Goal: Browse casually

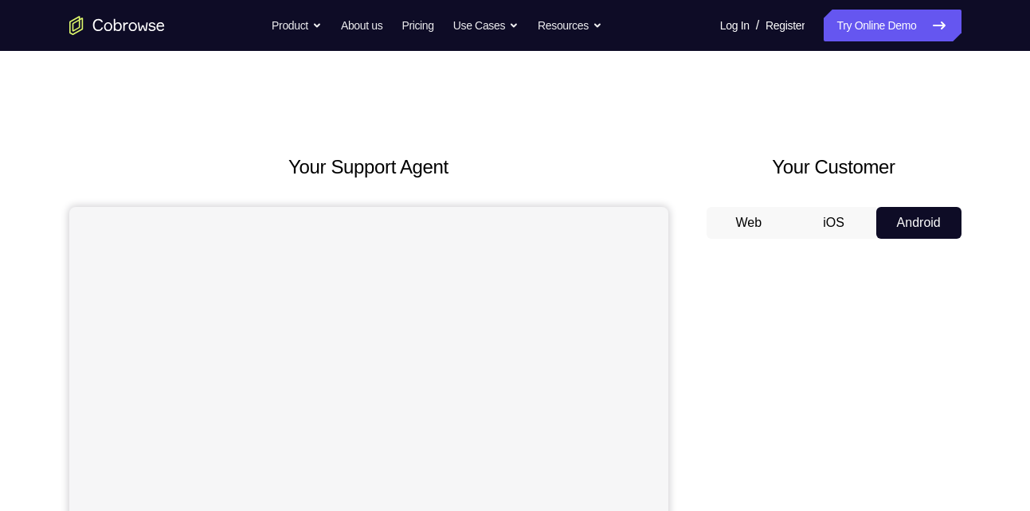
scroll to position [225, 0]
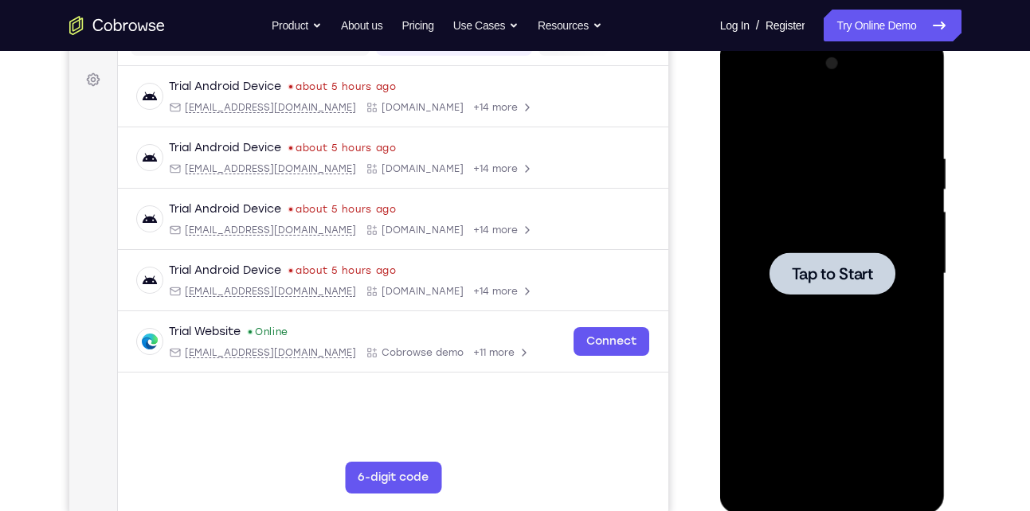
click at [856, 311] on div at bounding box center [832, 274] width 201 height 446
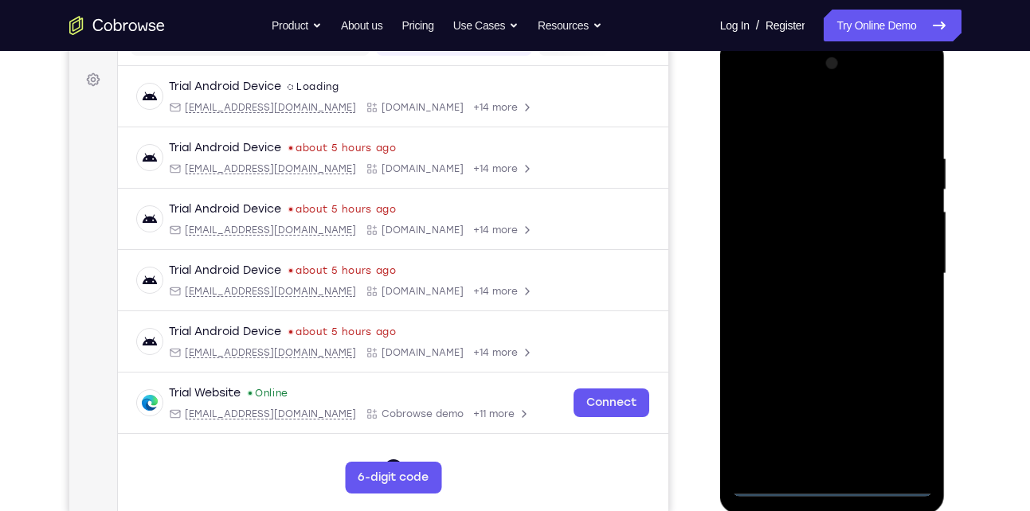
click at [833, 487] on div at bounding box center [832, 274] width 201 height 446
click at [896, 421] on div at bounding box center [832, 274] width 201 height 446
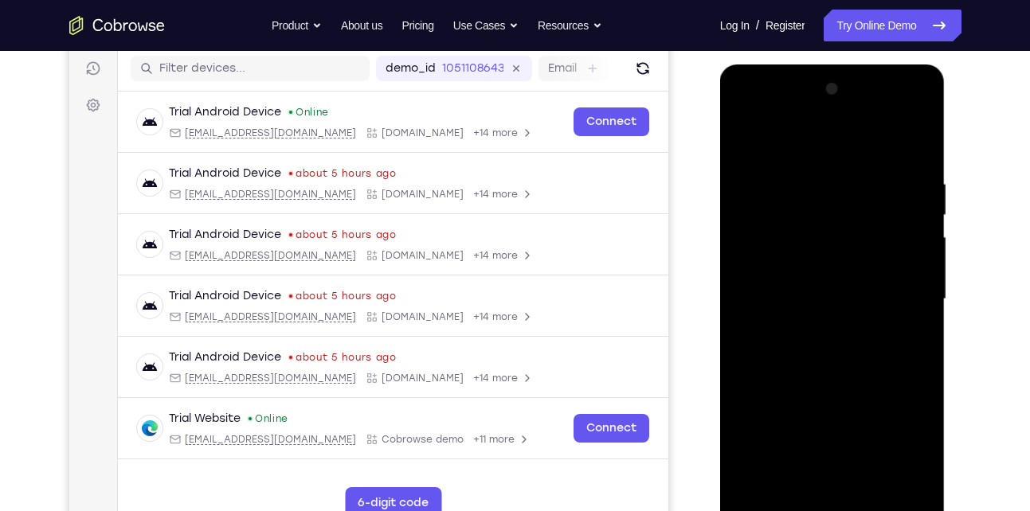
scroll to position [219, 0]
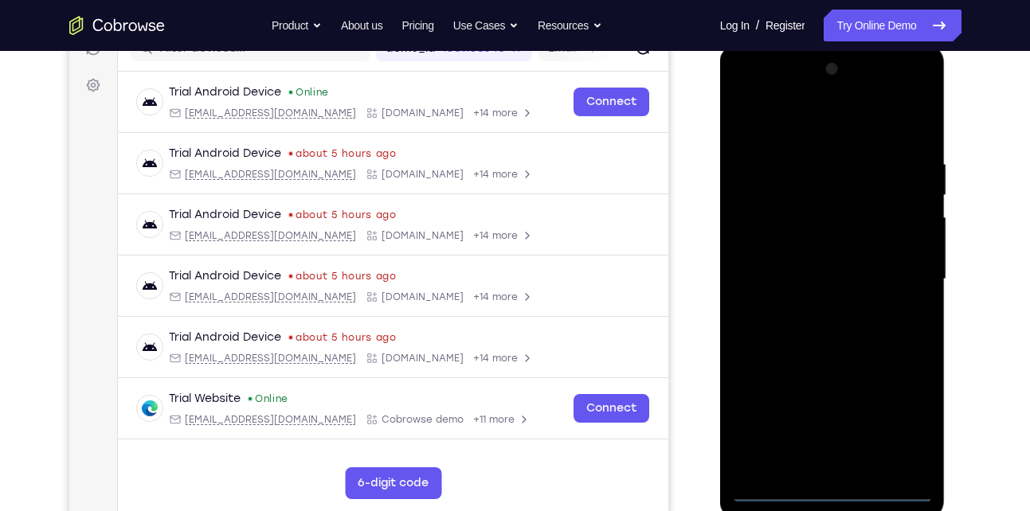
click at [810, 128] on div at bounding box center [832, 280] width 201 height 446
click at [904, 265] on div at bounding box center [832, 280] width 201 height 446
click at [905, 274] on div at bounding box center [832, 280] width 201 height 446
click at [814, 310] on div at bounding box center [832, 280] width 201 height 446
click at [827, 264] on div at bounding box center [832, 280] width 201 height 446
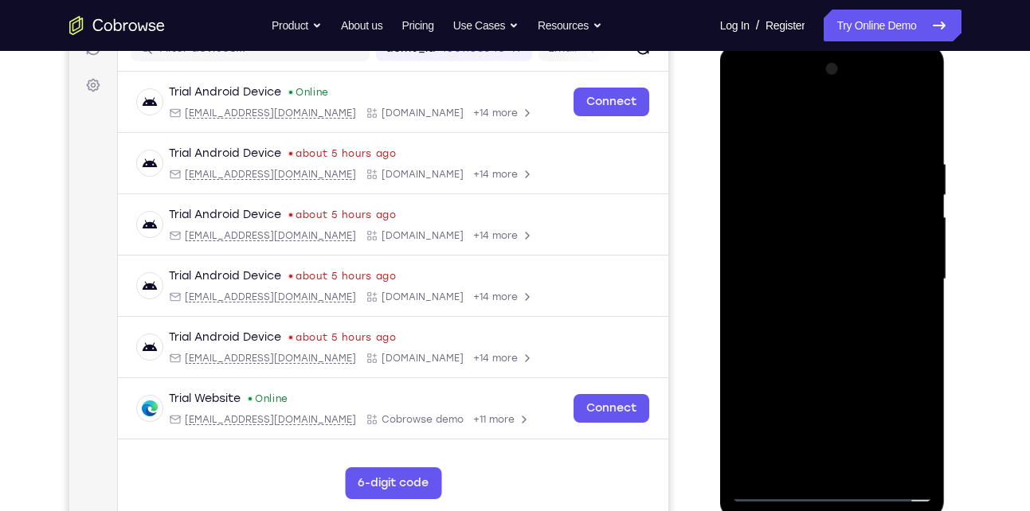
click at [876, 280] on div at bounding box center [832, 280] width 201 height 446
click at [790, 284] on div at bounding box center [832, 280] width 201 height 446
click at [791, 335] on div at bounding box center [832, 280] width 201 height 446
click at [868, 348] on div at bounding box center [832, 280] width 201 height 446
click at [873, 467] on div at bounding box center [832, 280] width 201 height 446
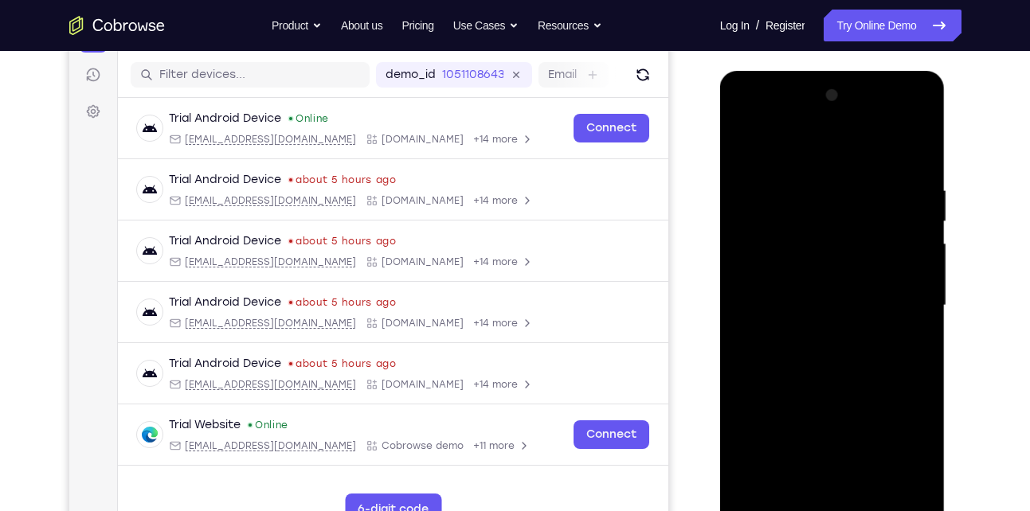
scroll to position [192, 0]
